Goal: Task Accomplishment & Management: Complete application form

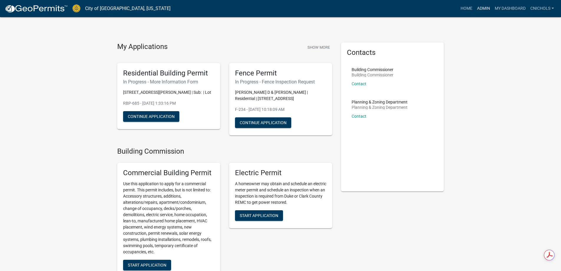
click at [482, 6] on link "Admin" at bounding box center [484, 8] width 18 height 11
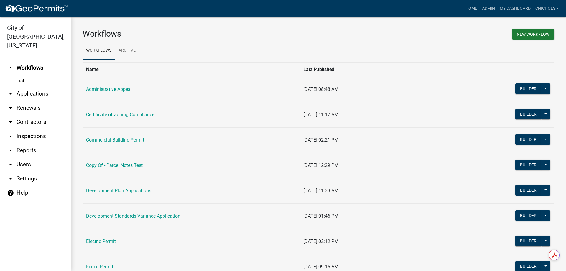
click at [34, 87] on link "arrow_drop_down Applications" at bounding box center [35, 94] width 71 height 14
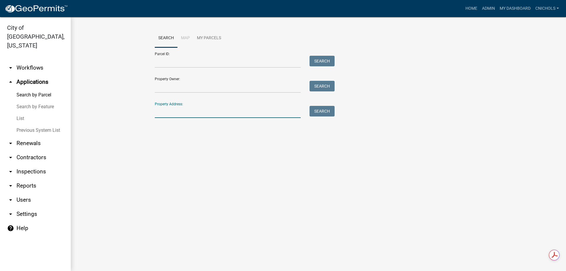
click at [162, 111] on input "Property Address:" at bounding box center [228, 112] width 146 height 12
type input "3309 aco"
click at [328, 109] on button "Search" at bounding box center [321, 111] width 25 height 11
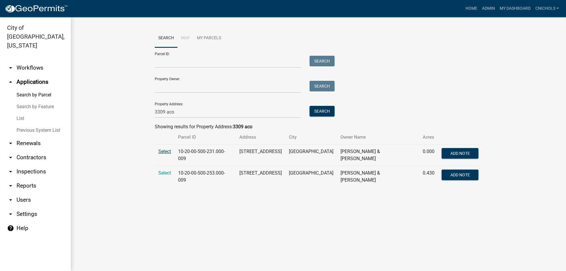
click at [163, 151] on span "Select" at bounding box center [164, 151] width 13 height 6
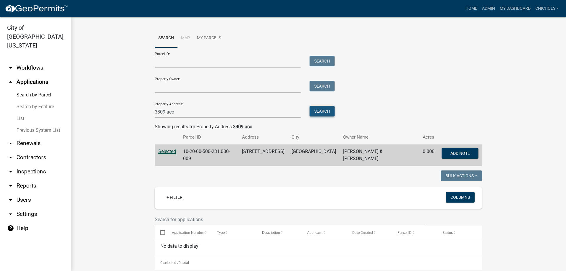
click at [327, 113] on button "Search" at bounding box center [321, 111] width 25 height 11
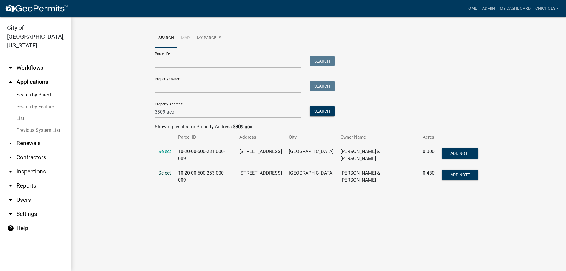
click at [163, 172] on span "Select" at bounding box center [164, 173] width 13 height 6
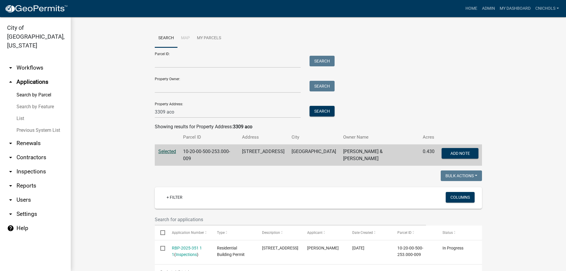
scroll to position [88, 0]
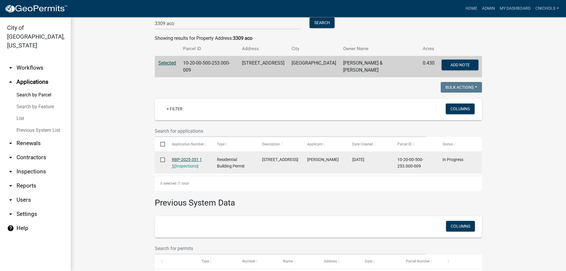
click at [187, 157] on link "RBP-2025-351 1 1" at bounding box center [187, 162] width 30 height 11
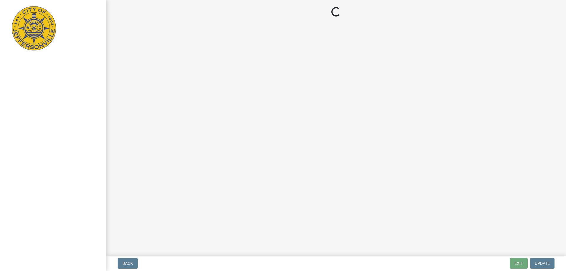
select select "3: 3"
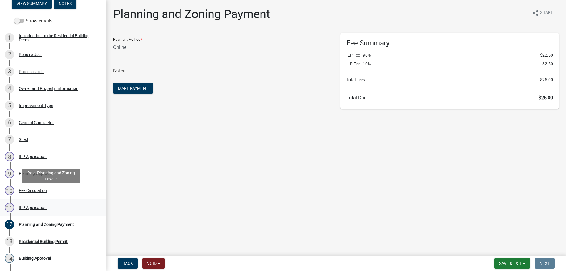
scroll to position [88, 0]
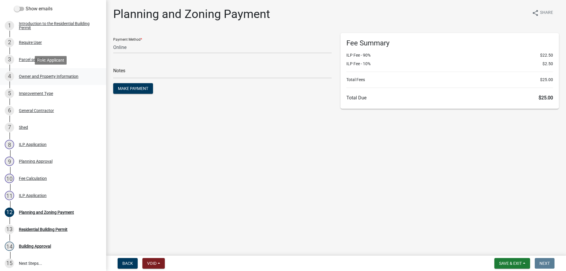
click at [31, 75] on div "Owner and Property Information" at bounding box center [48, 76] width 59 height 4
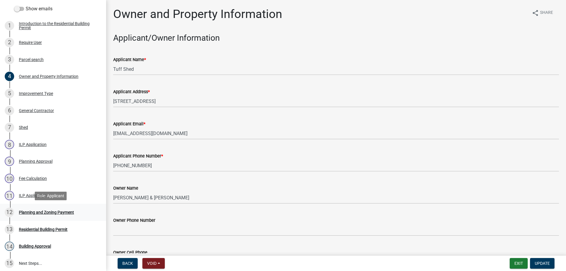
click at [30, 211] on div "Planning and Zoning Payment" at bounding box center [46, 212] width 55 height 4
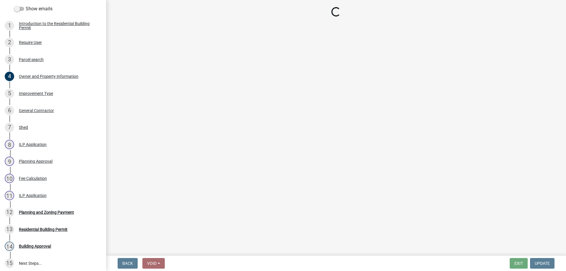
select select "3: 3"
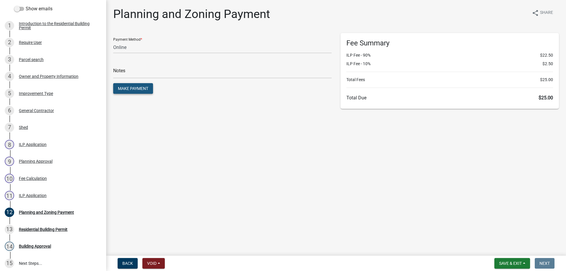
click at [135, 90] on span "Make Payment" at bounding box center [133, 88] width 30 height 5
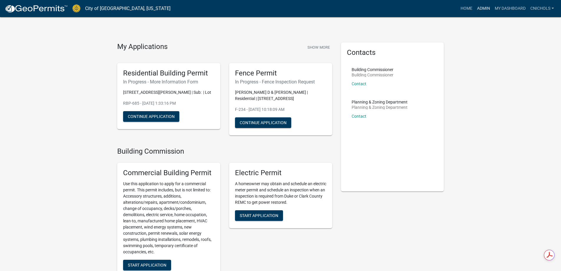
click at [483, 6] on link "Admin" at bounding box center [484, 8] width 18 height 11
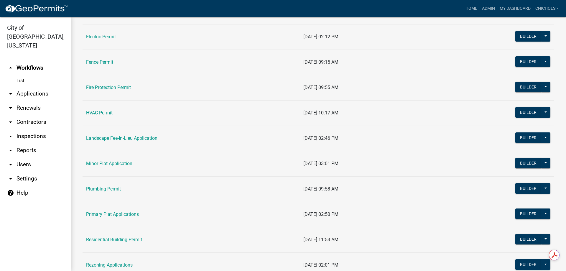
scroll to position [206, 0]
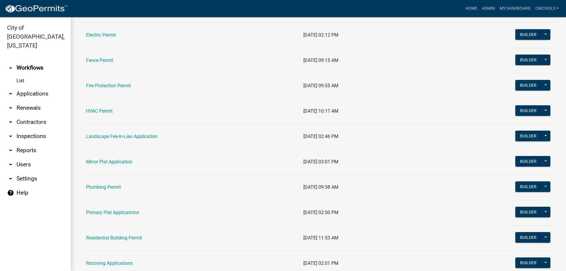
click at [29, 87] on link "arrow_drop_down Applications" at bounding box center [35, 94] width 71 height 14
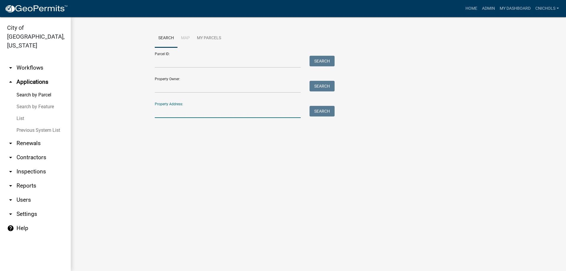
click at [180, 111] on input "Property Address:" at bounding box center [228, 112] width 146 height 12
click at [328, 111] on button "Search" at bounding box center [321, 111] width 25 height 11
click at [188, 110] on input "3302 ac" at bounding box center [228, 112] width 146 height 12
type input "3309 aco"
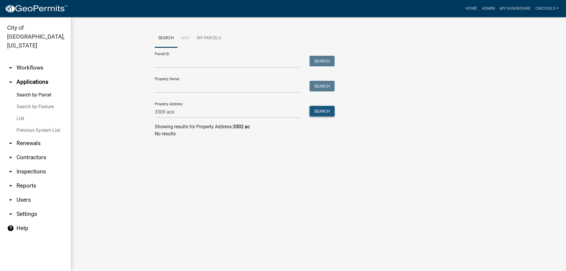
click at [328, 112] on button "Search" at bounding box center [321, 111] width 25 height 11
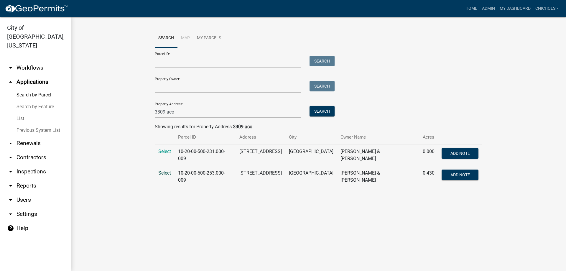
click at [162, 171] on span "Select" at bounding box center [164, 173] width 13 height 6
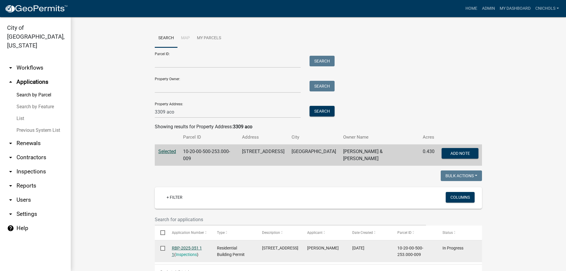
click at [176, 245] on link "RBP-2025-351 1 1" at bounding box center [187, 250] width 30 height 11
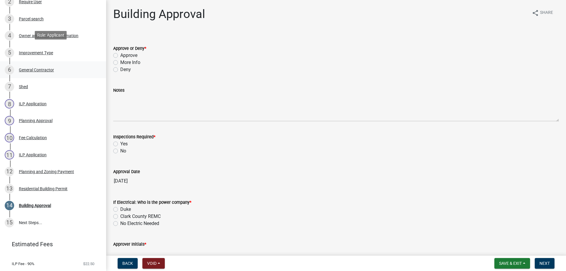
scroll to position [147, 0]
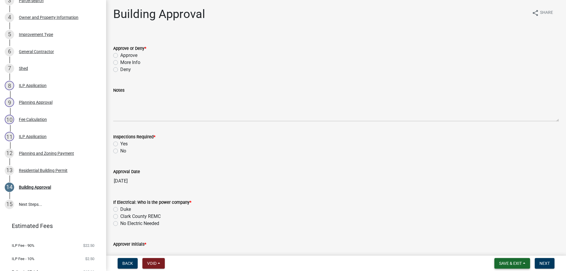
click at [524, 262] on button "Save & Exit" at bounding box center [512, 263] width 36 height 11
click at [503, 252] on button "Save & Exit" at bounding box center [505, 248] width 47 height 14
